Goal: Task Accomplishment & Management: Use online tool/utility

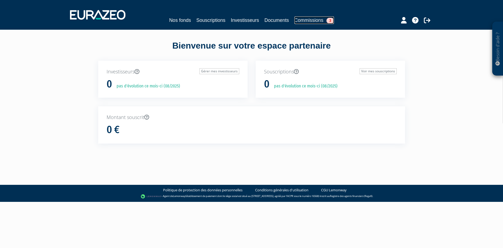
click at [332, 22] on span "3" at bounding box center [331, 21] width 8 height 6
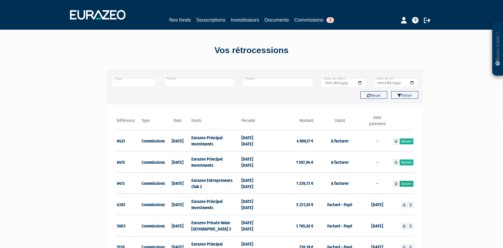
click at [406, 183] on link "Facturer" at bounding box center [407, 183] width 14 height 6
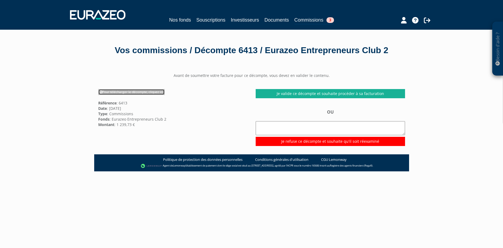
click at [156, 95] on link "Pour télécharger le décompte, cliquez ici" at bounding box center [131, 92] width 67 height 6
click at [147, 95] on link "Pour télécharger le décompte, cliquez ici" at bounding box center [131, 92] width 67 height 6
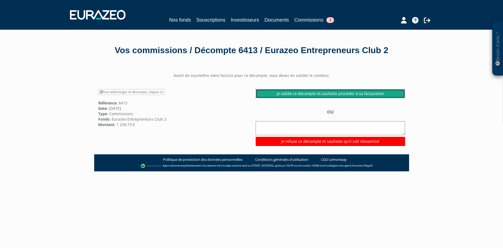
click at [305, 98] on link "Je valide ce décompte et souhaite procéder à sa facturation" at bounding box center [330, 93] width 149 height 9
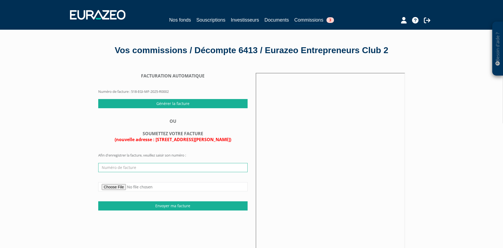
click at [164, 172] on input "text" at bounding box center [172, 167] width 149 height 9
type input "361/08/2025"
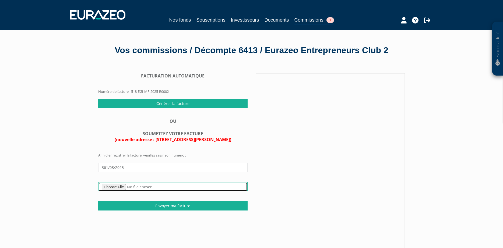
click at [114, 191] on input "file" at bounding box center [172, 186] width 149 height 9
type input "C:\fakepath\361-08-2025 - EURAZEO - OPCVM - 1S 25 - Fonds Idinvest Entrepreneur…"
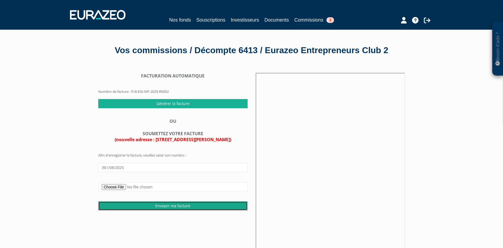
click at [161, 210] on input "Envoyer ma facture" at bounding box center [172, 205] width 149 height 9
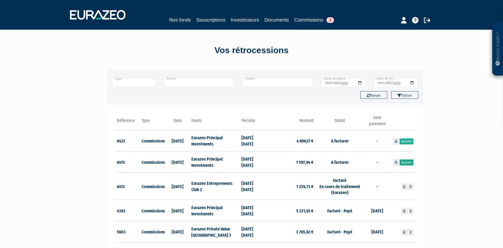
click at [404, 162] on link "Facturer" at bounding box center [407, 162] width 14 height 6
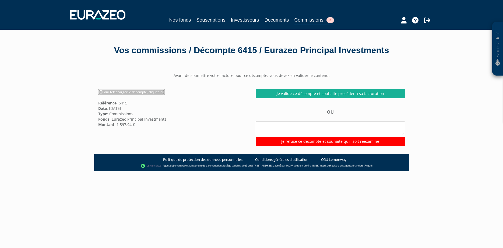
click at [119, 95] on link "Pour télécharger le décompte, cliquez ici" at bounding box center [131, 92] width 67 height 6
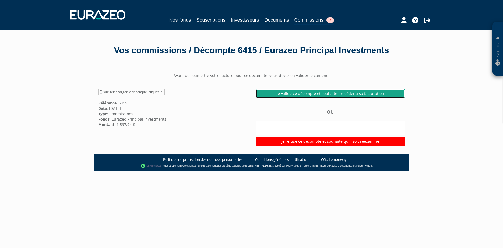
click at [332, 98] on link "Je valide ce décompte et souhaite procéder à sa facturation" at bounding box center [330, 93] width 149 height 9
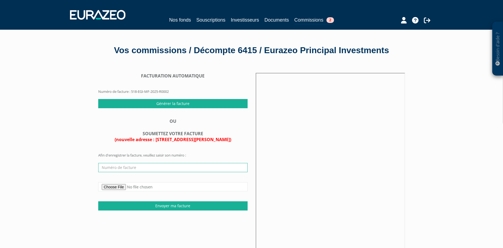
click at [105, 172] on input "text" at bounding box center [172, 167] width 149 height 9
type input "362/08/2025"
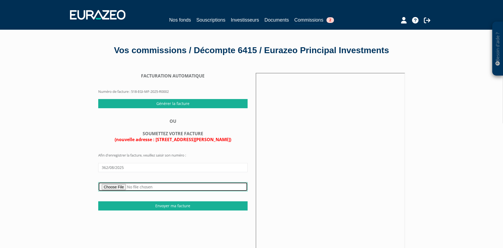
click at [113, 191] on input "file" at bounding box center [172, 186] width 149 height 9
type input "C:\fakepath\362-08-2025 - EURAZEO - OPCVM - 1S 25 - EPI FR 00140086G7.pdf"
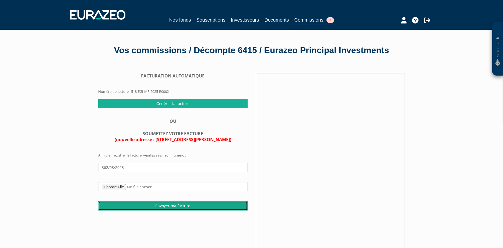
click at [162, 210] on input "Envoyer ma facture" at bounding box center [172, 205] width 149 height 9
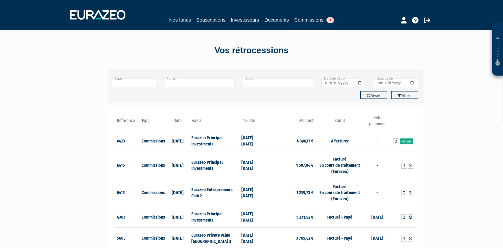
click at [405, 142] on link "Facturer" at bounding box center [407, 141] width 14 height 6
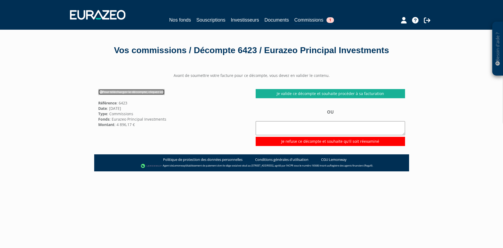
click at [123, 95] on link "Pour télécharger le décompte, cliquez ici" at bounding box center [131, 92] width 67 height 6
click at [133, 95] on link "Pour télécharger le décompte, cliquez ici" at bounding box center [131, 92] width 67 height 6
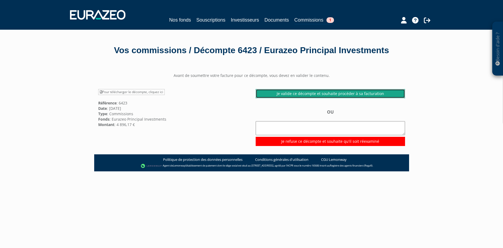
click at [382, 98] on link "Je valide ce décompte et souhaite procéder à sa facturation" at bounding box center [330, 93] width 149 height 9
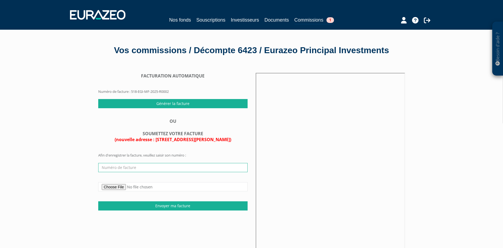
click at [172, 172] on input "text" at bounding box center [172, 167] width 149 height 9
click at [119, 172] on input "text" at bounding box center [172, 167] width 149 height 9
type input "363/08/2025"
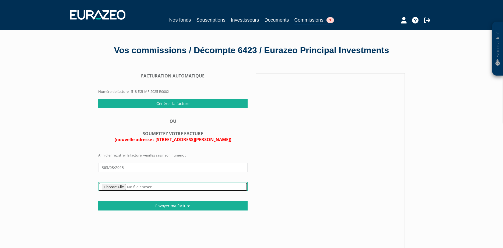
click at [116, 191] on input "file" at bounding box center [172, 186] width 149 height 9
type input "C:\fakepath\363-08-2025 - EURAZEO - OPCVM - 1S 25 - EPI FR 00140086J1.pdf"
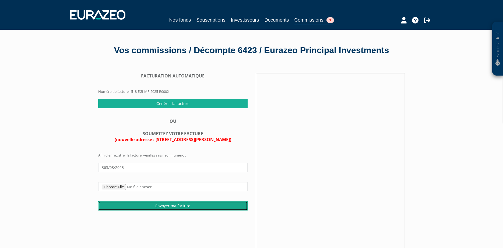
click at [175, 210] on input "Envoyer ma facture" at bounding box center [172, 205] width 149 height 9
